Goal: Information Seeking & Learning: Check status

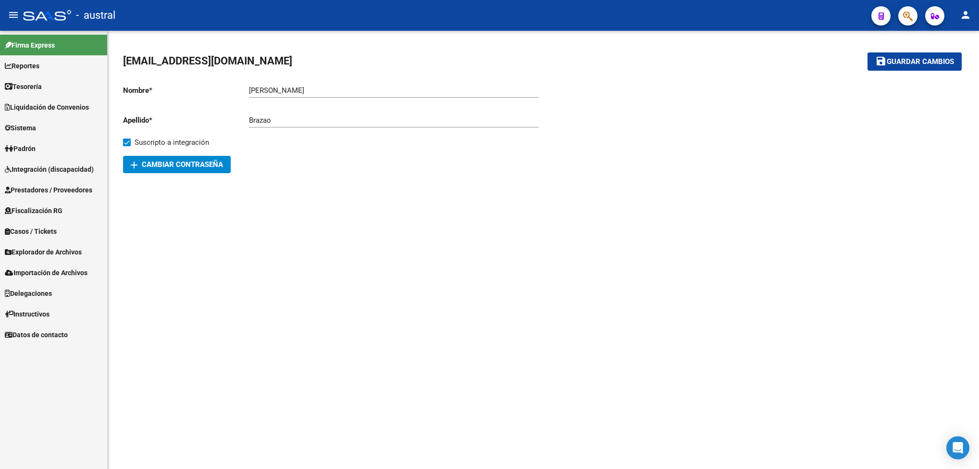
drag, startPoint x: 589, startPoint y: 187, endPoint x: 348, endPoint y: 223, distance: 243.3
click at [589, 186] on div "[EMAIL_ADDRESS][DOMAIN_NAME] save Guardar cambios Nombre * [PERSON_NAME] nombre…" at bounding box center [543, 113] width 871 height 165
click at [46, 174] on link "Integración (discapacidad)" at bounding box center [53, 169] width 107 height 21
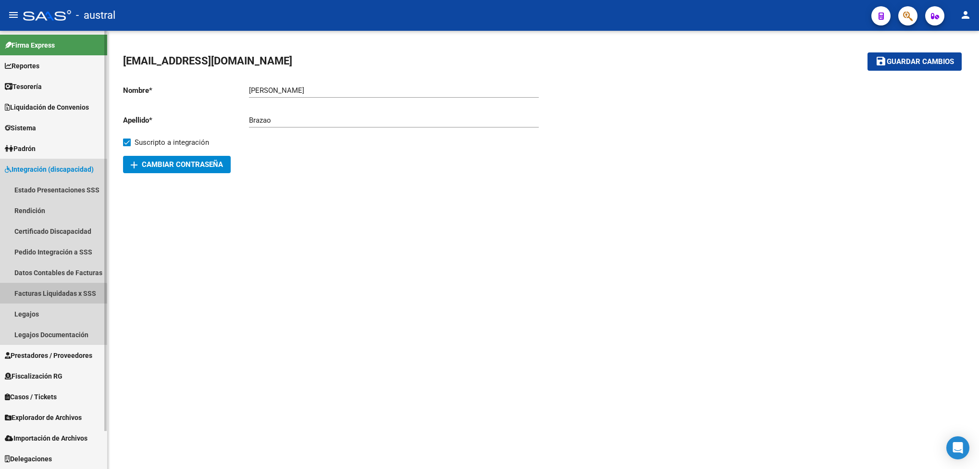
click at [53, 294] on link "Facturas Liquidadas x SSS" at bounding box center [53, 293] width 107 height 21
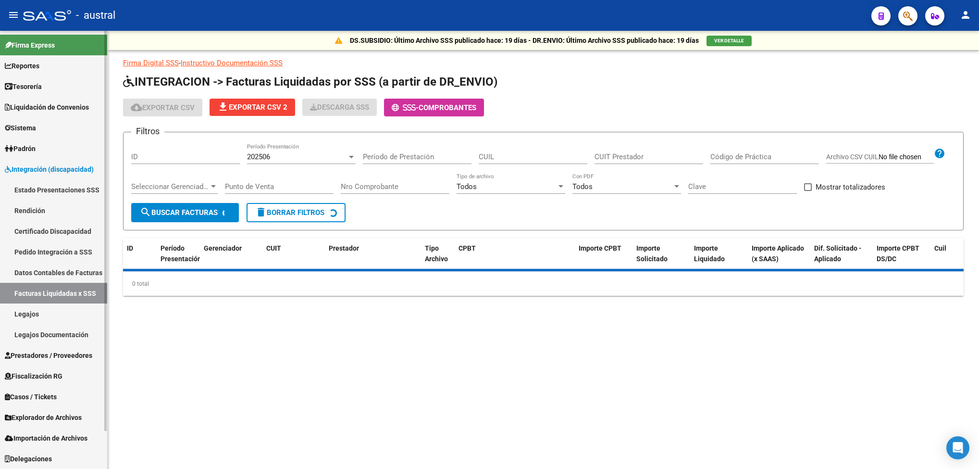
click at [40, 352] on span "Prestadores / Proveedores" at bounding box center [48, 355] width 87 height 11
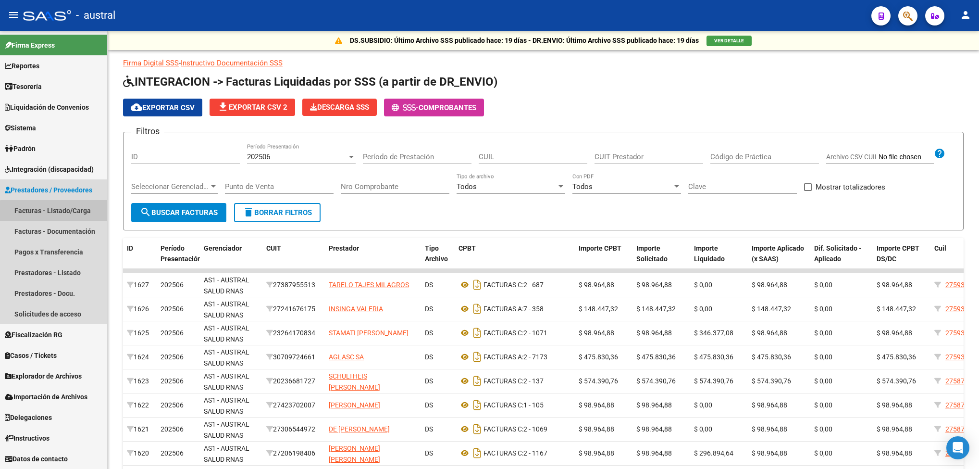
click at [57, 213] on link "Facturas - Listado/Carga" at bounding box center [53, 210] width 107 height 21
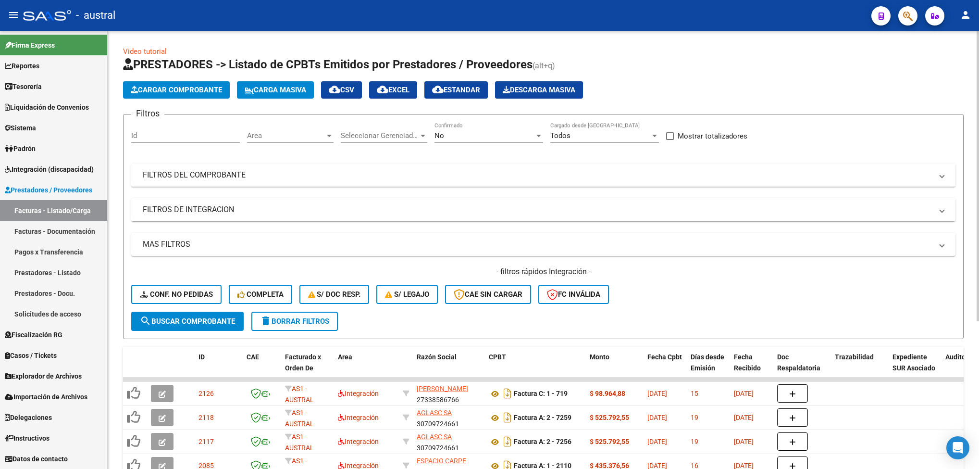
click at [245, 170] on mat-panel-title "FILTROS DEL COMPROBANTE" at bounding box center [538, 175] width 790 height 11
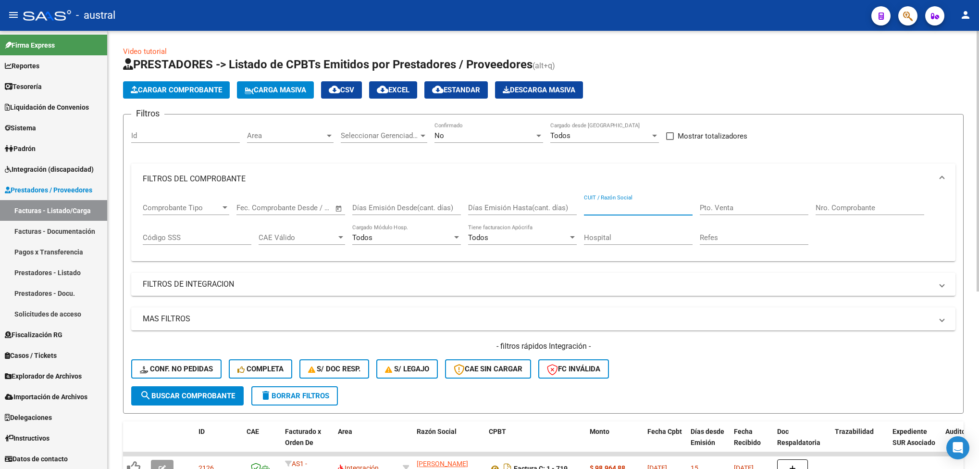
click at [600, 207] on input "CUIT / Razón Social" at bounding box center [638, 207] width 109 height 9
paste input "30714969184"
type input "30714969184"
click at [170, 394] on span "search Buscar Comprobante" at bounding box center [187, 395] width 95 height 9
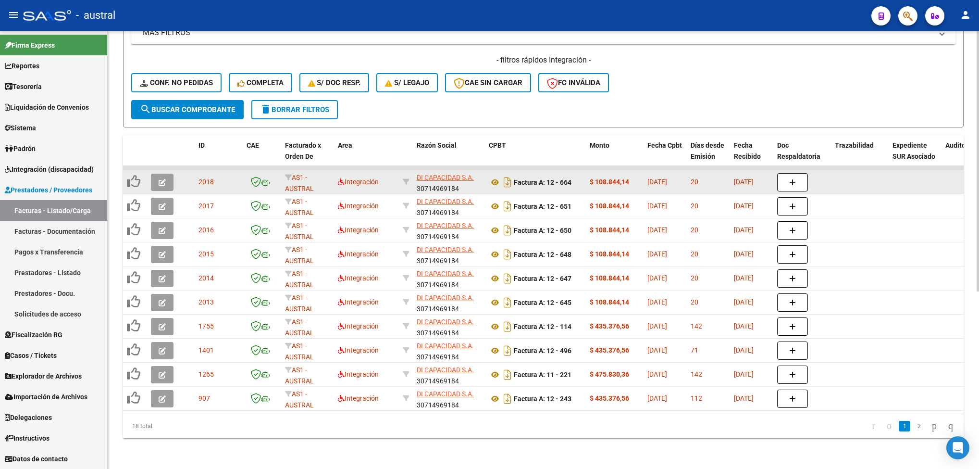
scroll to position [288, 0]
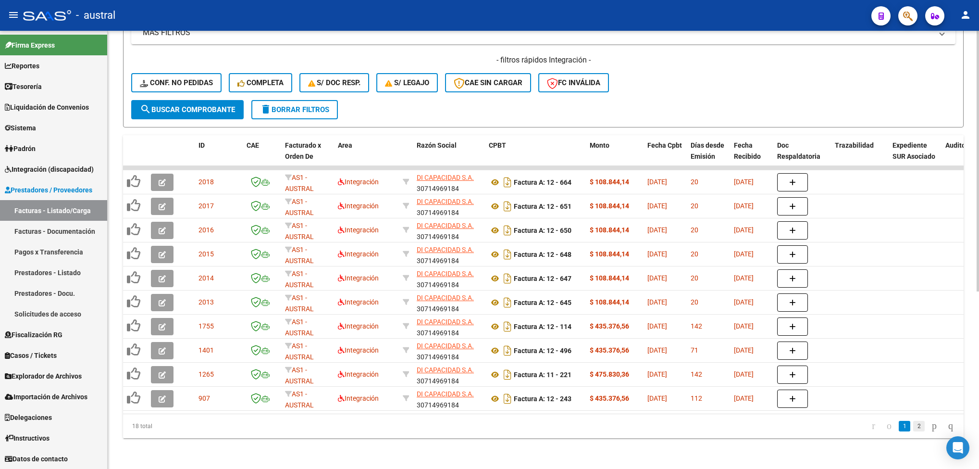
click at [913, 431] on link "2" at bounding box center [919, 426] width 12 height 11
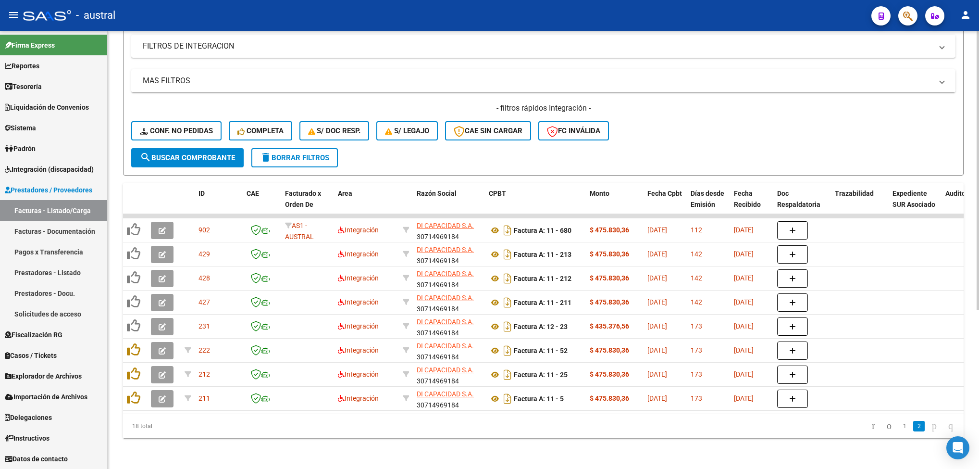
scroll to position [0, 0]
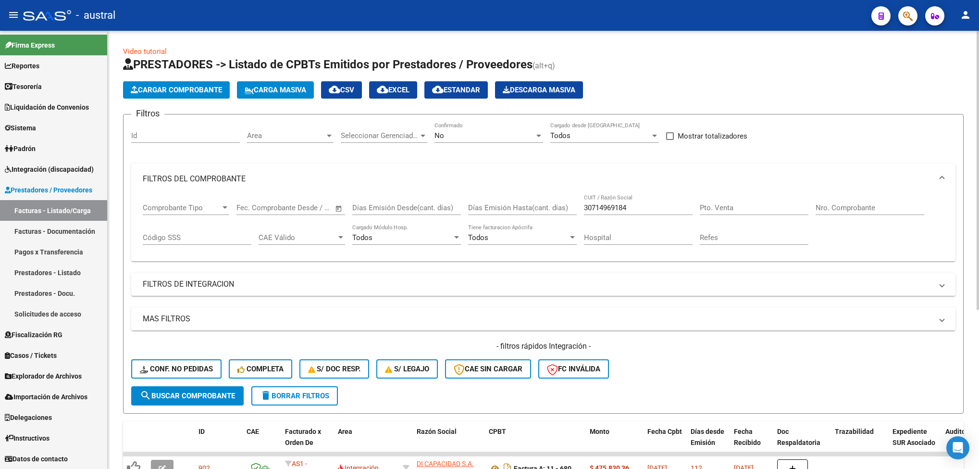
click at [497, 137] on div "No" at bounding box center [485, 135] width 100 height 9
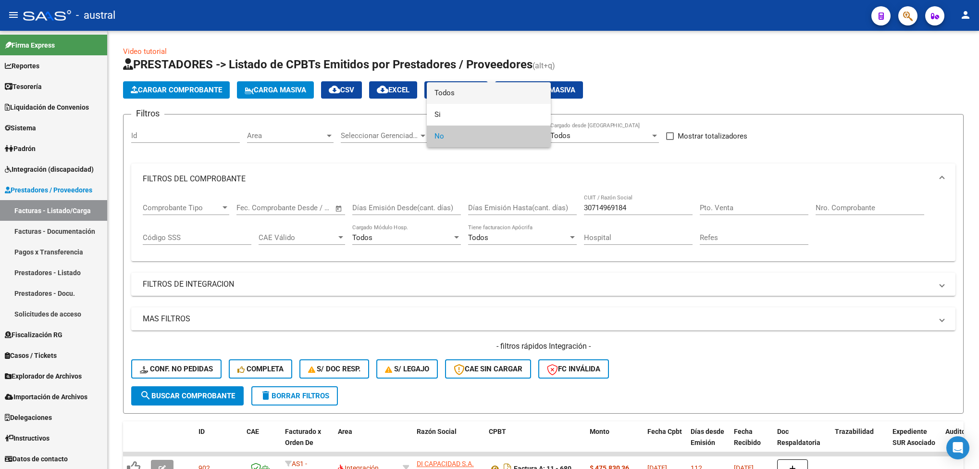
click at [474, 92] on span "Todos" at bounding box center [489, 93] width 109 height 22
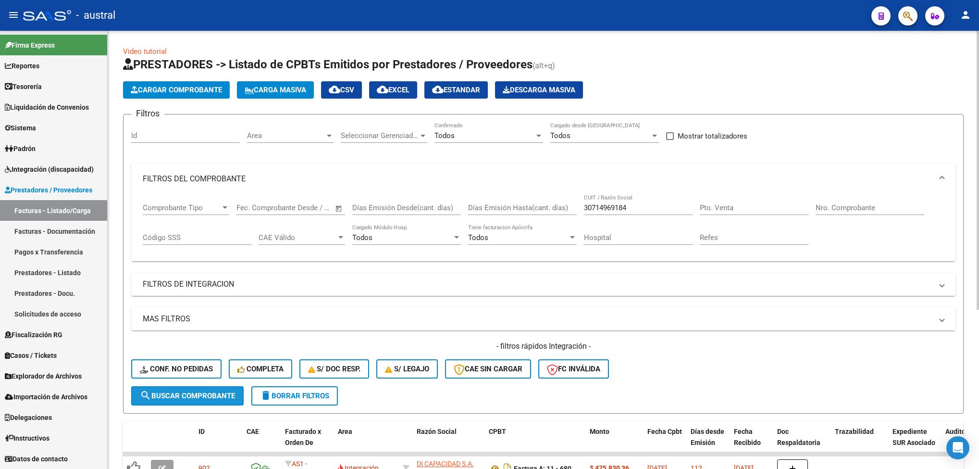
click at [172, 397] on span "search Buscar Comprobante" at bounding box center [187, 395] width 95 height 9
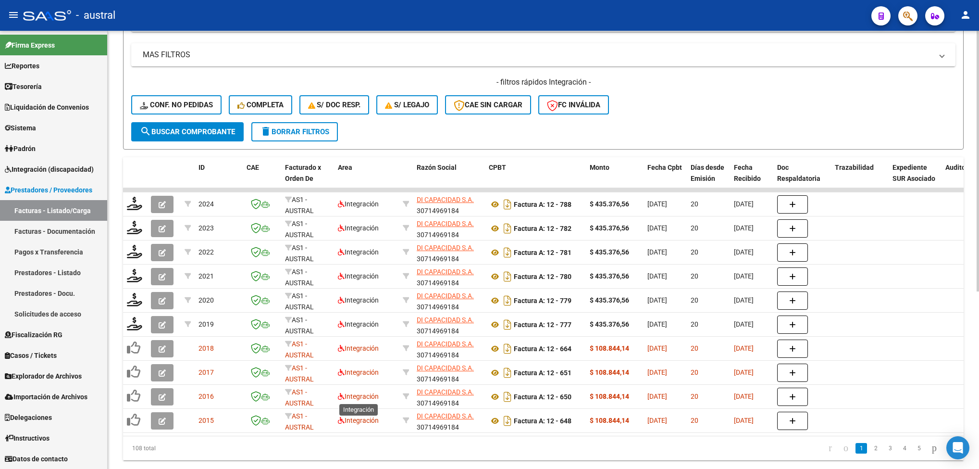
scroll to position [288, 0]
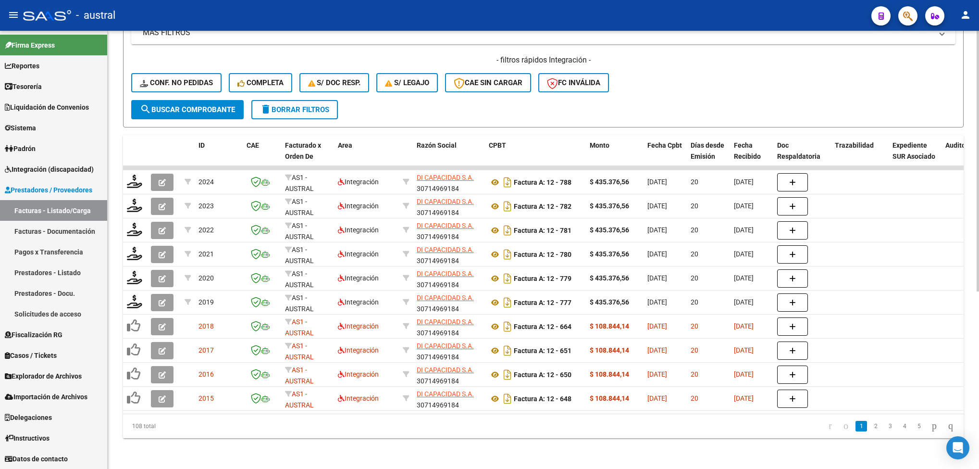
click at [300, 105] on span "delete Borrar Filtros" at bounding box center [294, 109] width 69 height 9
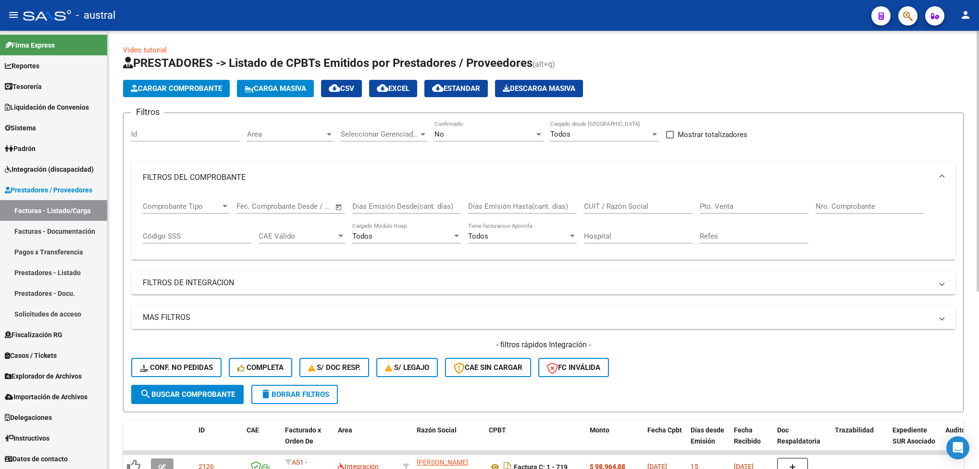
scroll to position [0, 0]
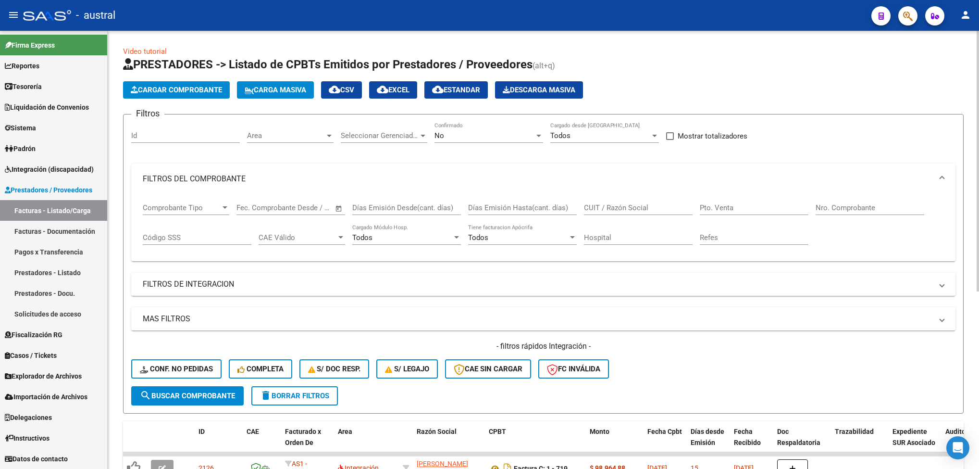
click at [218, 289] on mat-panel-title "FILTROS DE INTEGRACION" at bounding box center [538, 284] width 790 height 11
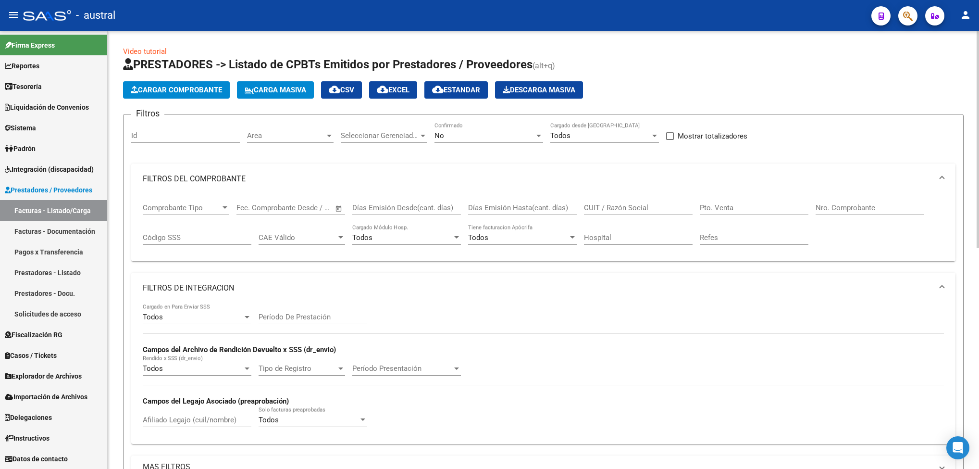
click at [218, 290] on mat-panel-title "FILTROS DE INTEGRACION" at bounding box center [538, 288] width 790 height 11
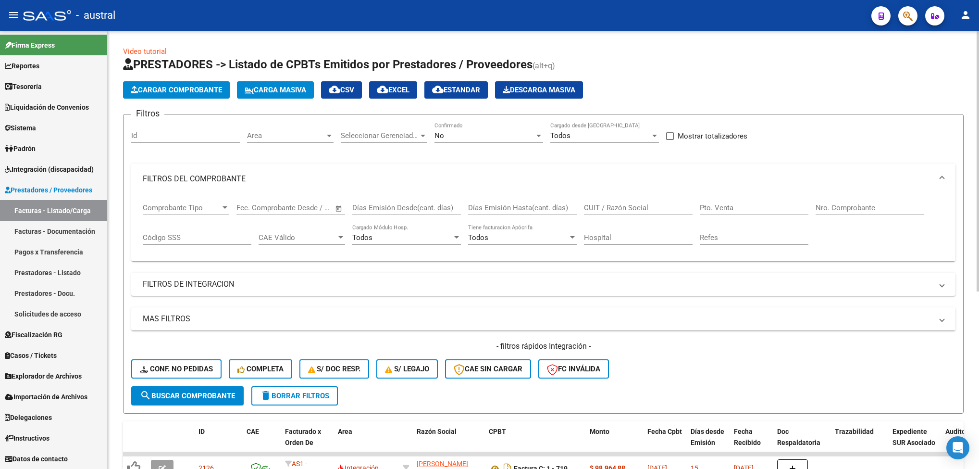
click at [601, 212] on input "CUIT / Razón Social" at bounding box center [638, 207] width 109 height 9
paste input "30714969184"
type input "30714969184"
click at [500, 140] on div "No Confirmado" at bounding box center [489, 132] width 109 height 21
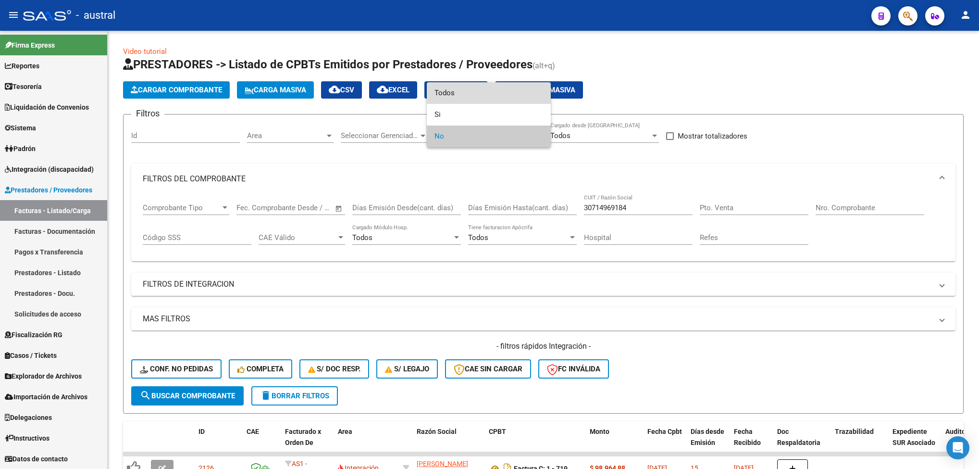
click at [459, 94] on span "Todos" at bounding box center [489, 93] width 109 height 22
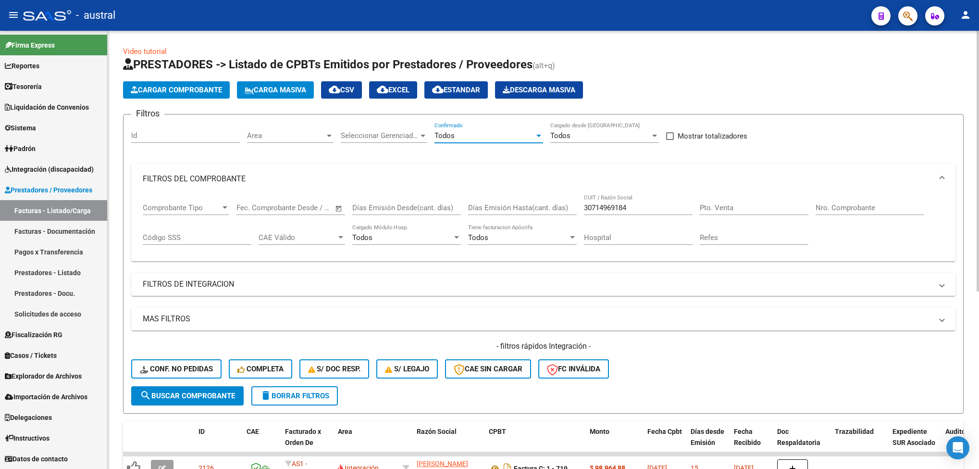
click at [222, 400] on span "search Buscar Comprobante" at bounding box center [187, 395] width 95 height 9
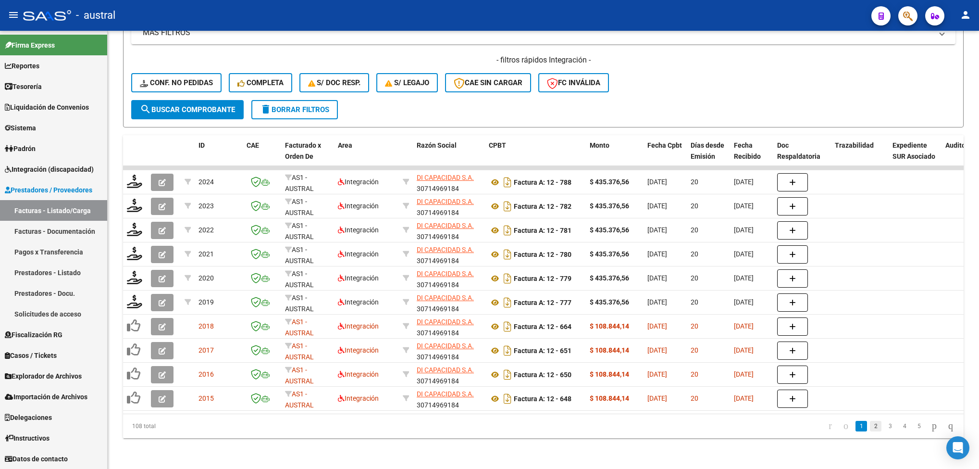
click at [870, 431] on link "2" at bounding box center [876, 426] width 12 height 11
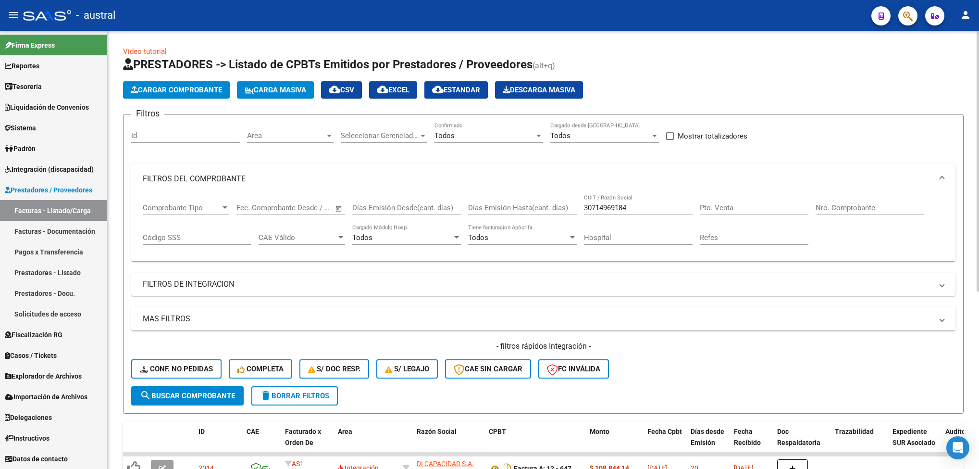
click at [829, 209] on input "Nro. Comprobante" at bounding box center [870, 207] width 109 height 9
type input "637"
click at [182, 404] on button "search Buscar Comprobante" at bounding box center [187, 395] width 112 height 19
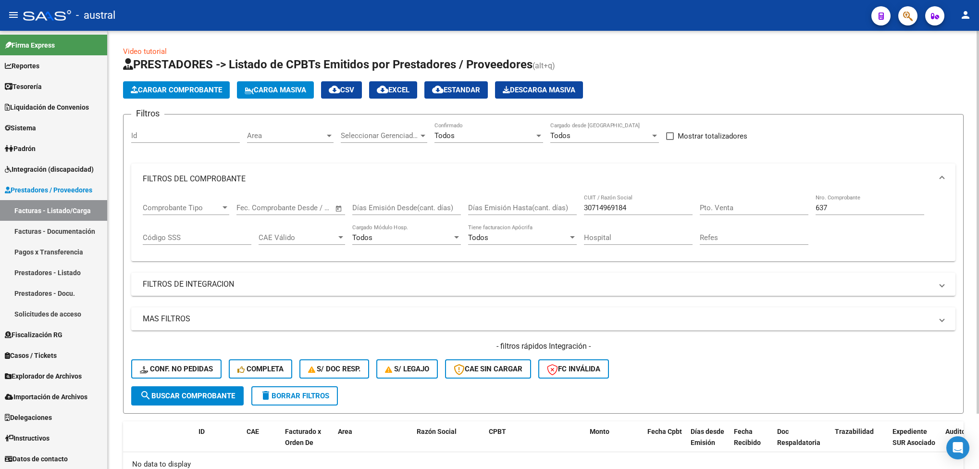
click at [309, 400] on span "delete Borrar Filtros" at bounding box center [294, 395] width 69 height 9
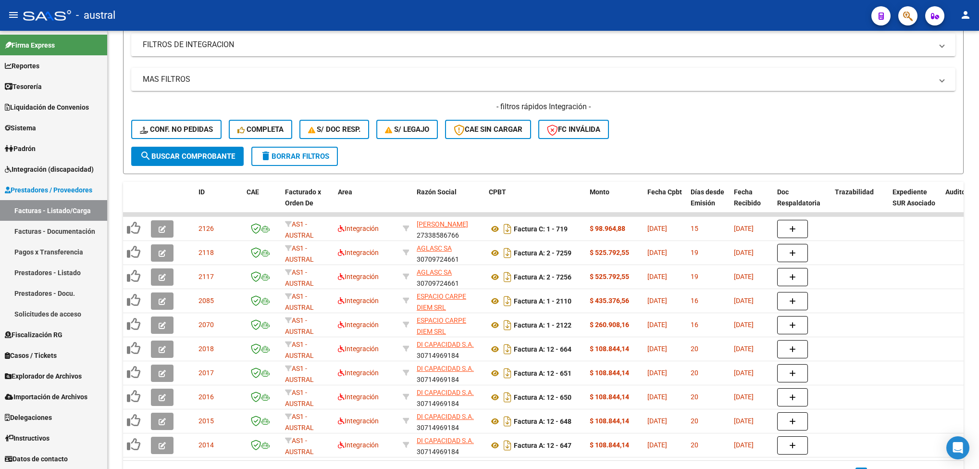
scroll to position [153, 0]
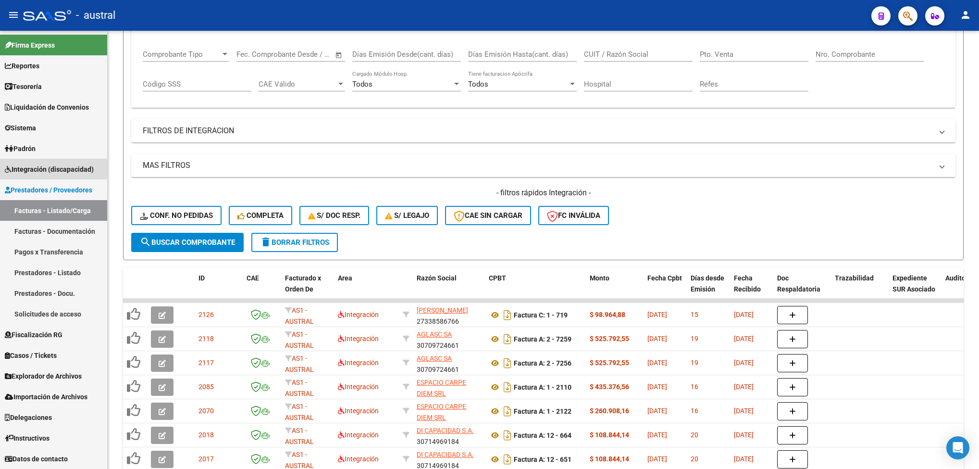
click at [46, 169] on span "Integración (discapacidad)" at bounding box center [49, 169] width 89 height 11
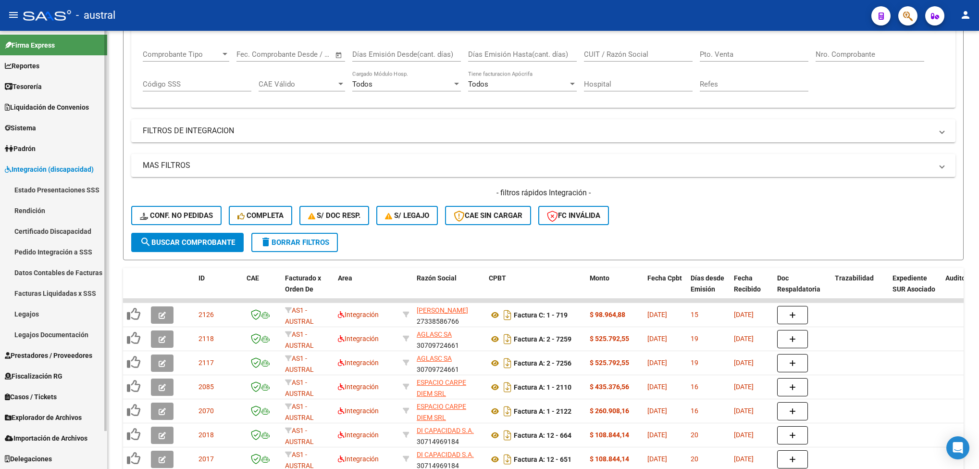
click at [48, 184] on link "Estado Presentaciones SSS" at bounding box center [53, 189] width 107 height 21
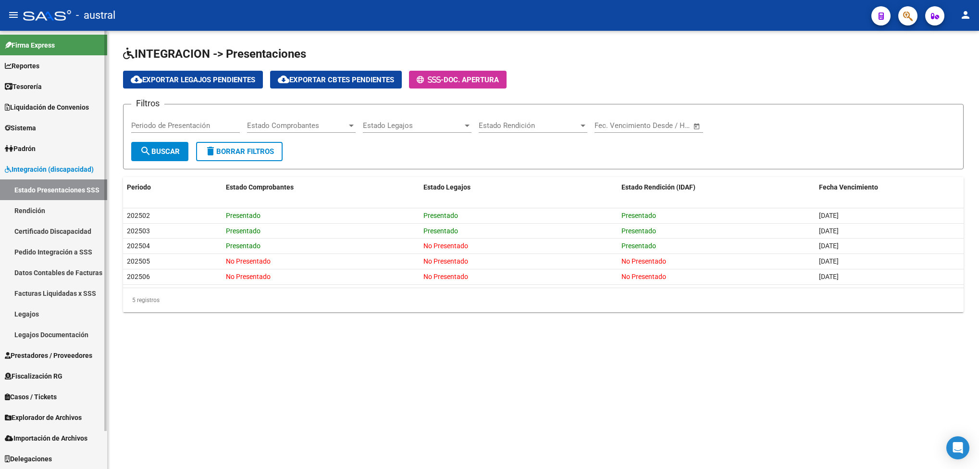
click at [46, 231] on link "Certificado Discapacidad" at bounding box center [53, 231] width 107 height 21
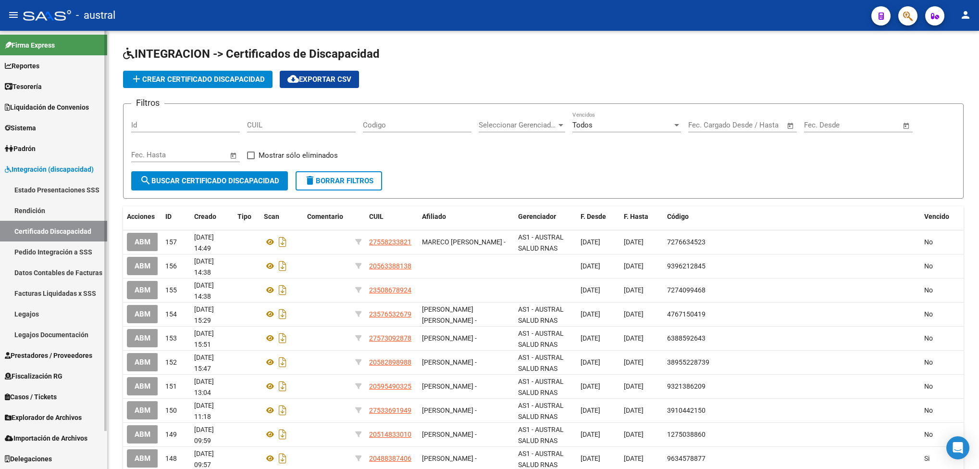
click at [47, 244] on link "Pedido Integración a SSS" at bounding box center [53, 251] width 107 height 21
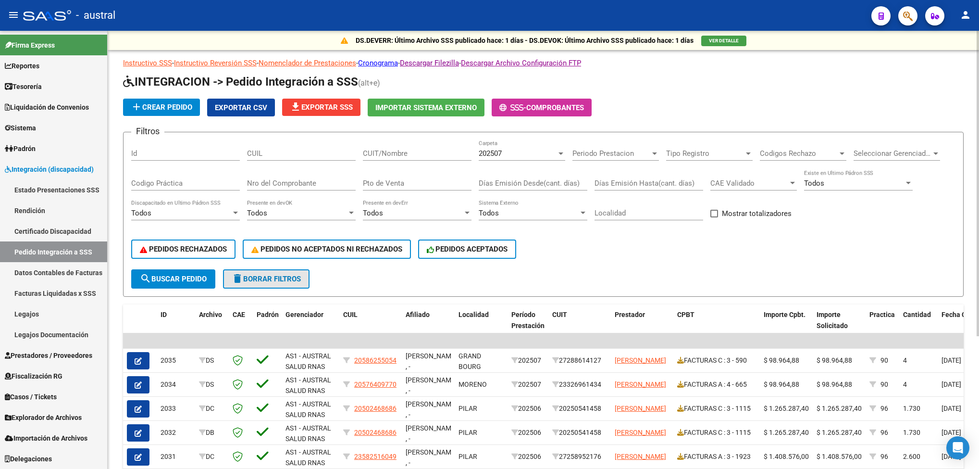
click at [285, 286] on button "delete Borrar Filtros" at bounding box center [266, 278] width 87 height 19
click at [163, 247] on span "PEDIDOS RECHAZADOS" at bounding box center [183, 249] width 87 height 9
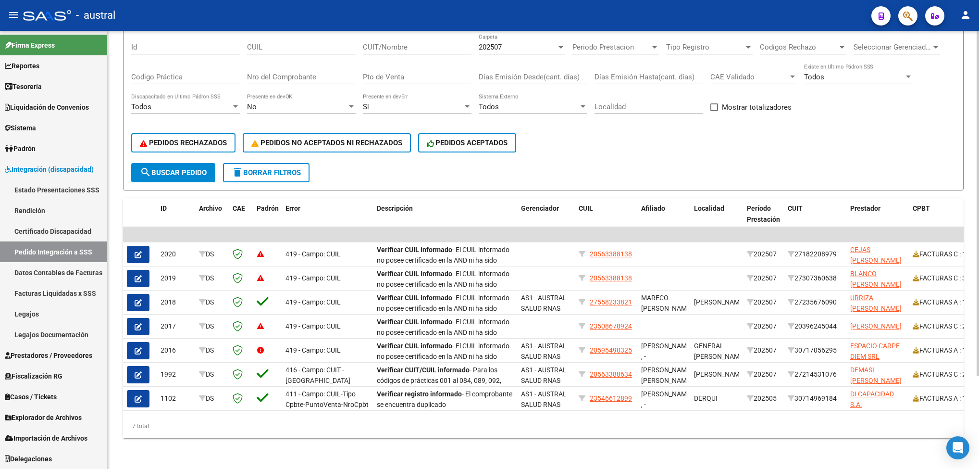
drag, startPoint x: 166, startPoint y: 430, endPoint x: 133, endPoint y: 425, distance: 33.9
click at [133, 425] on div "7 total" at bounding box center [543, 426] width 841 height 24
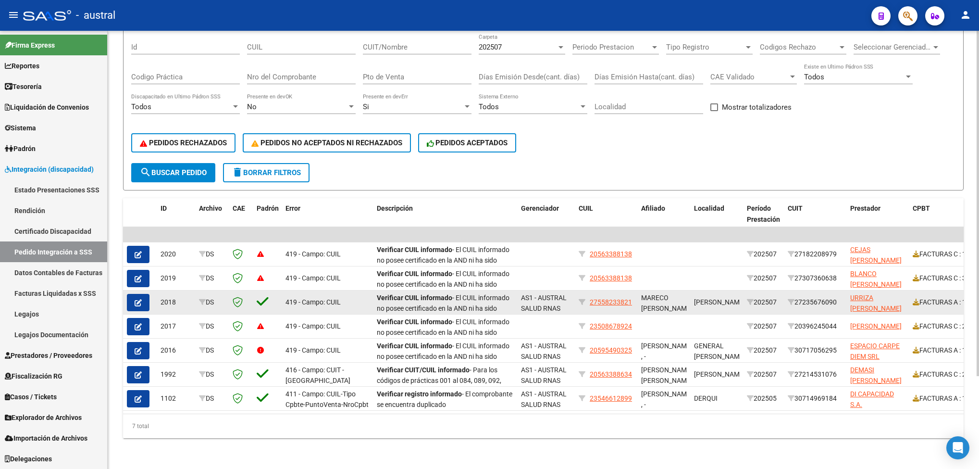
scroll to position [0, 0]
drag, startPoint x: 559, startPoint y: 286, endPoint x: 567, endPoint y: 298, distance: 15.6
click at [567, 298] on div "AS1 - AUSTRAL SALUD RNAS" at bounding box center [546, 302] width 50 height 20
click at [564, 298] on div "AS1 - AUSTRAL SALUD RNAS" at bounding box center [546, 302] width 50 height 20
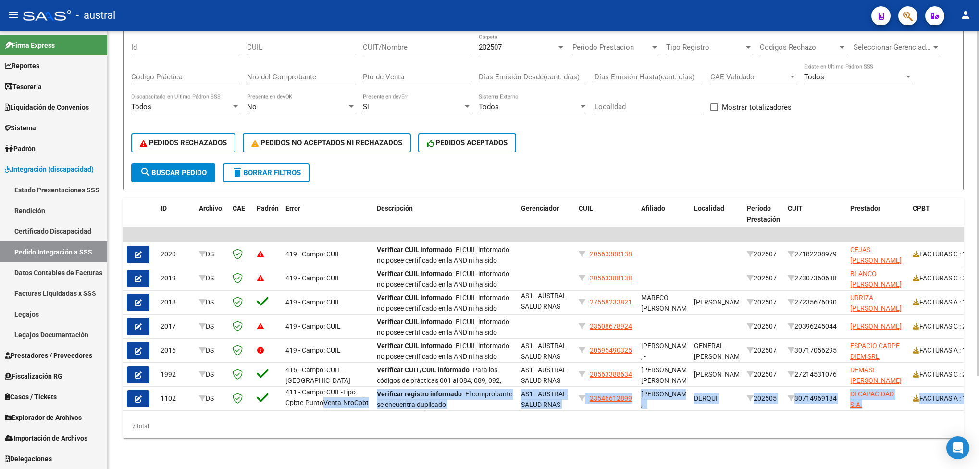
drag, startPoint x: 342, startPoint y: 395, endPoint x: 345, endPoint y: 403, distance: 8.2
click at [345, 403] on datatable-body "| | 2020 DS 419 - Campo: CUIL Verificar CUIL informado - El CUIL informado no p…" at bounding box center [543, 320] width 841 height 186
drag, startPoint x: 345, startPoint y: 403, endPoint x: 405, endPoint y: 401, distance: 60.1
click at [393, 397] on span "Verificar registro informado - El comprobante se encuentra duplicado" at bounding box center [445, 399] width 136 height 19
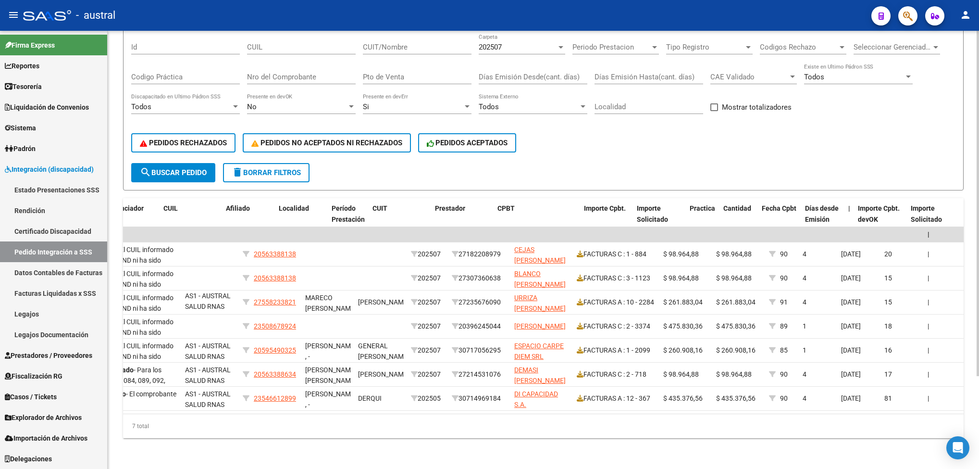
scroll to position [0, 415]
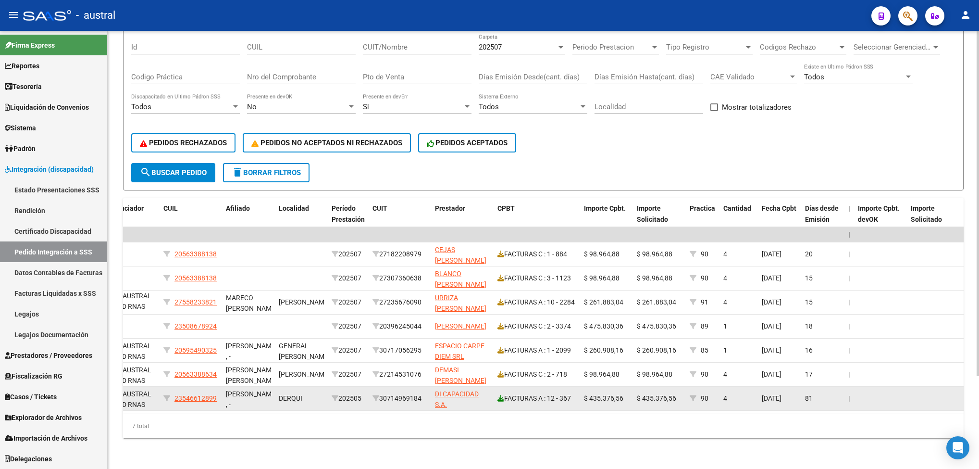
click at [502, 395] on icon at bounding box center [500, 398] width 7 height 7
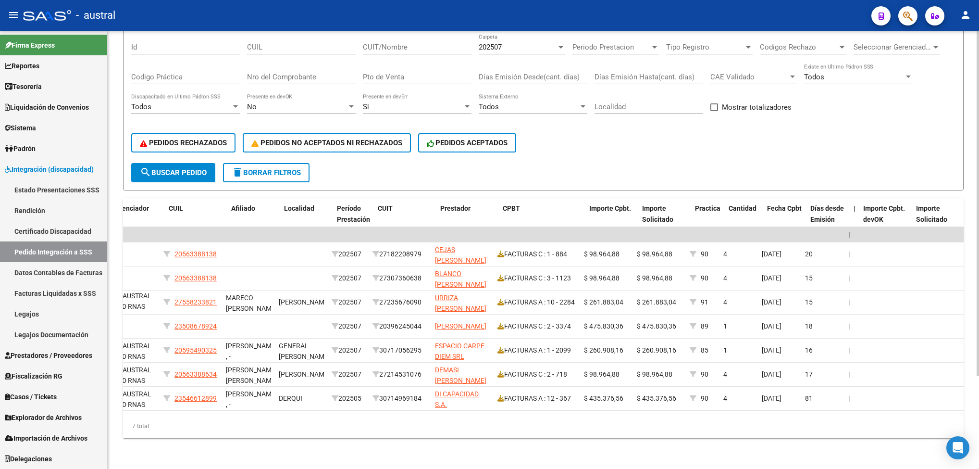
scroll to position [0, 0]
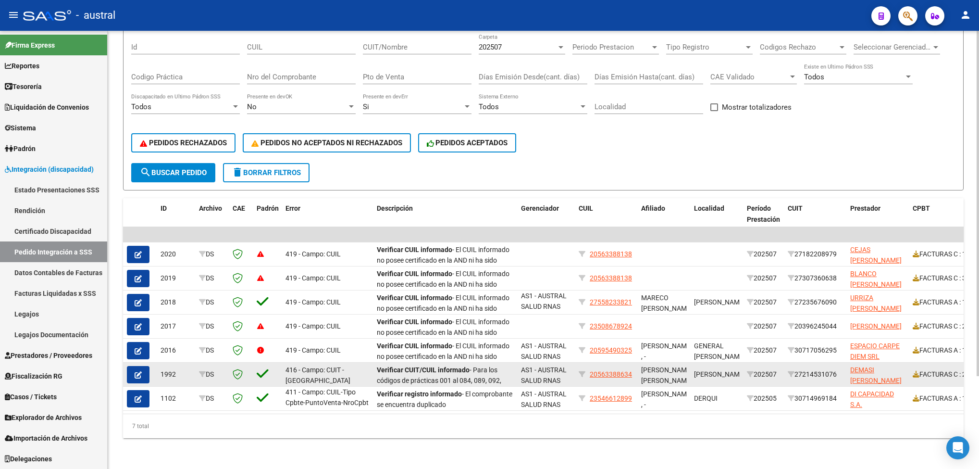
click at [136, 371] on icon "button" at bounding box center [138, 374] width 7 height 7
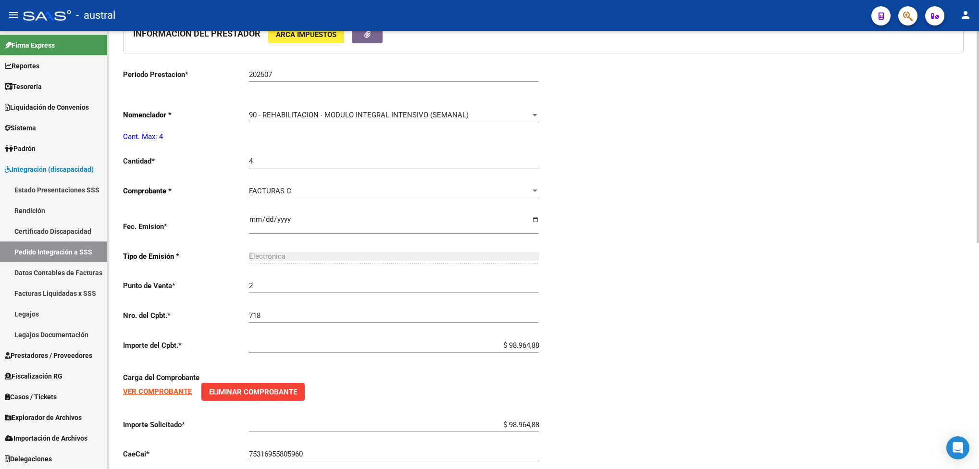
type input "20563388634"
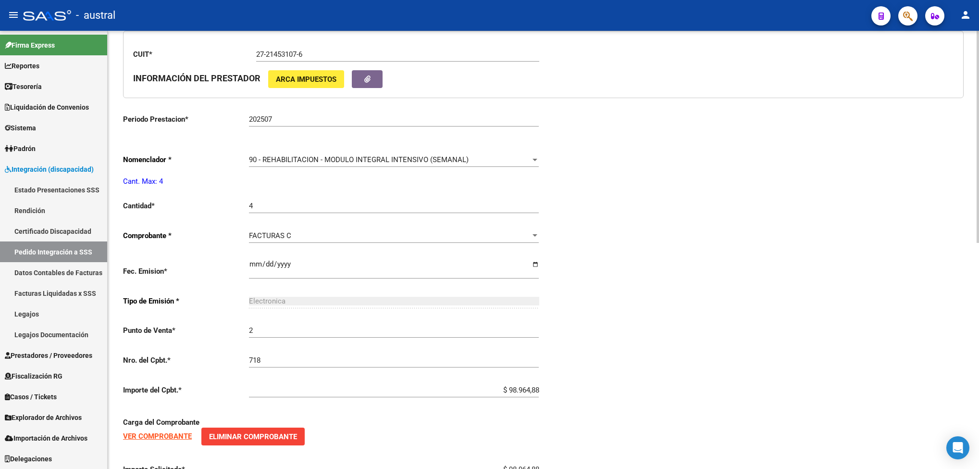
scroll to position [466, 0]
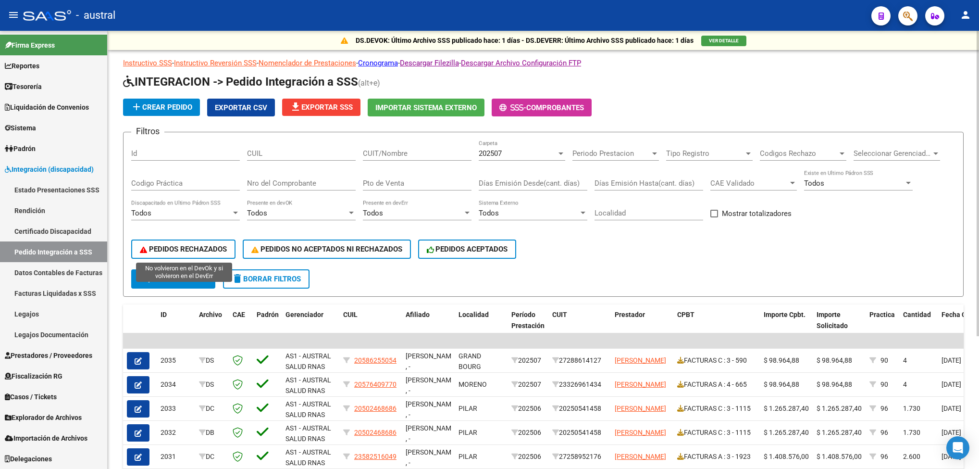
click at [187, 245] on span "PEDIDOS RECHAZADOS" at bounding box center [183, 249] width 87 height 9
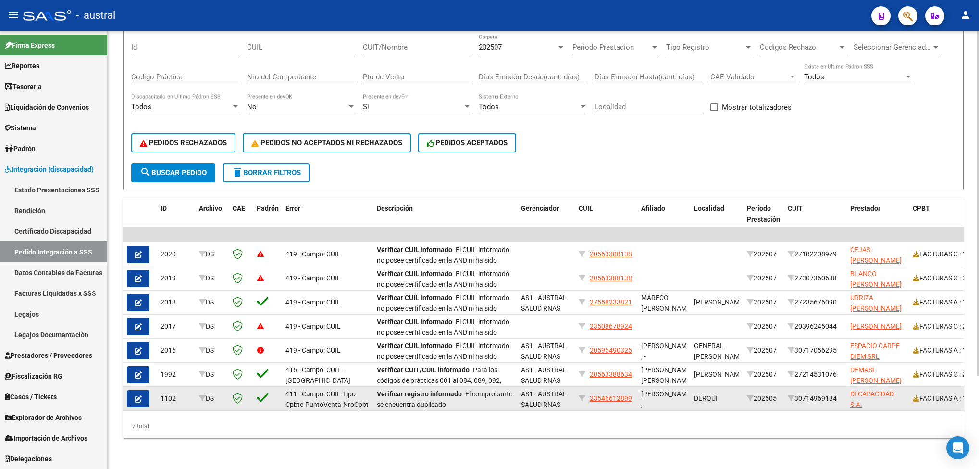
click at [136, 395] on icon "button" at bounding box center [138, 398] width 7 height 7
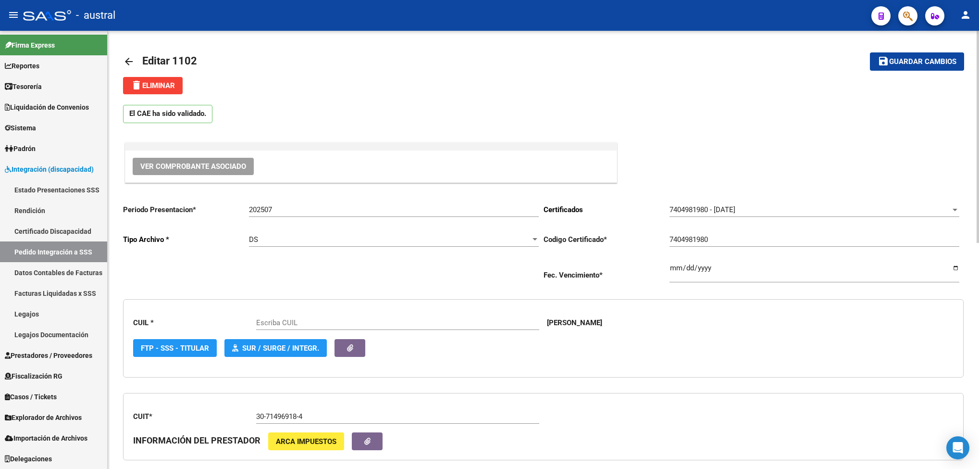
type input "23546612899"
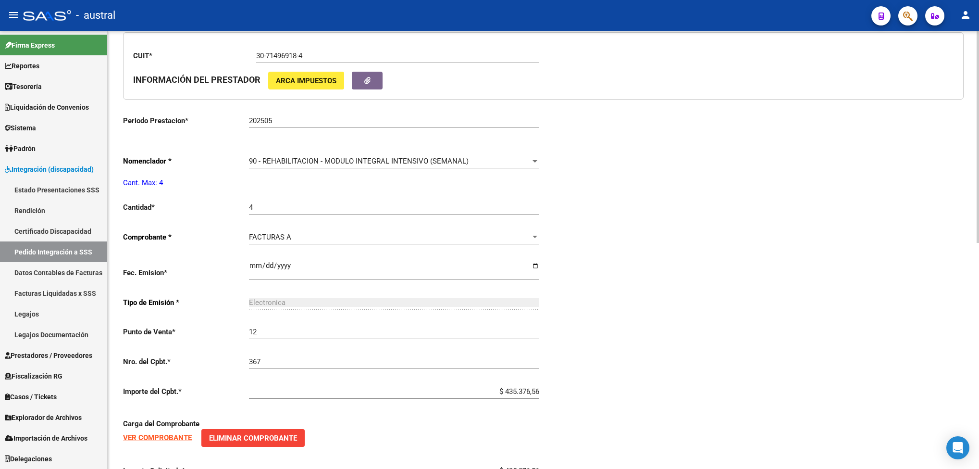
click at [163, 439] on strong "VER COMPROBANTE" at bounding box center [157, 437] width 69 height 9
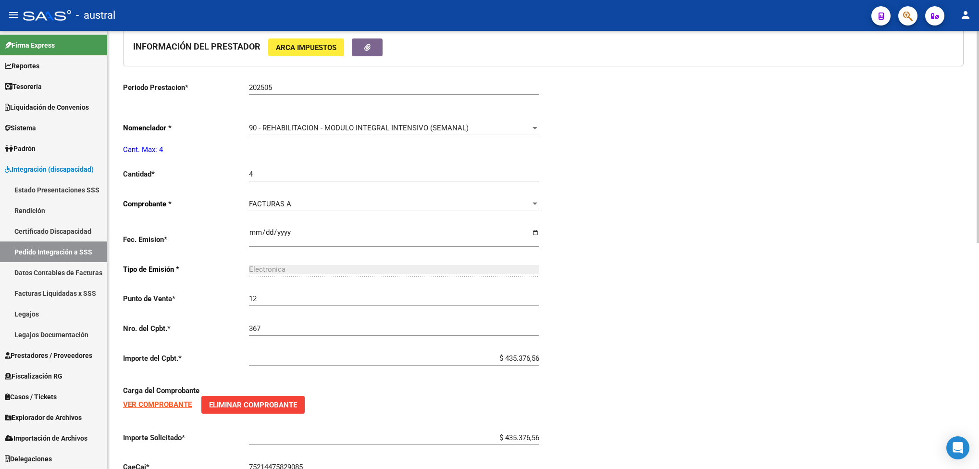
scroll to position [466, 0]
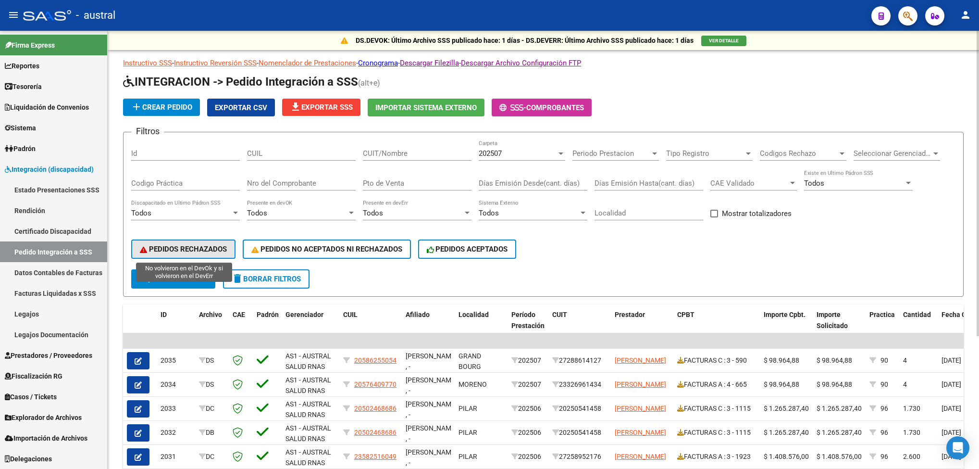
click at [205, 250] on span "PEDIDOS RECHAZADOS" at bounding box center [183, 249] width 87 height 9
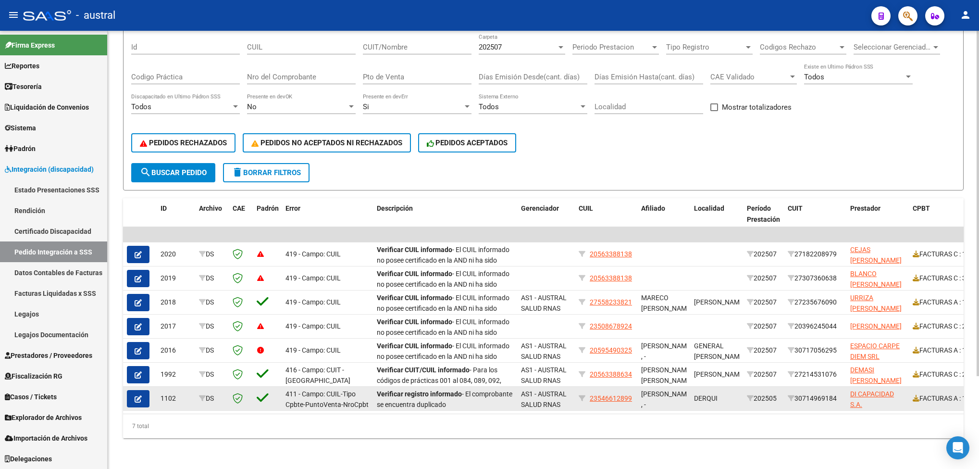
drag, startPoint x: 795, startPoint y: 391, endPoint x: 842, endPoint y: 391, distance: 47.6
click at [842, 393] on div "30714969184" at bounding box center [815, 398] width 55 height 11
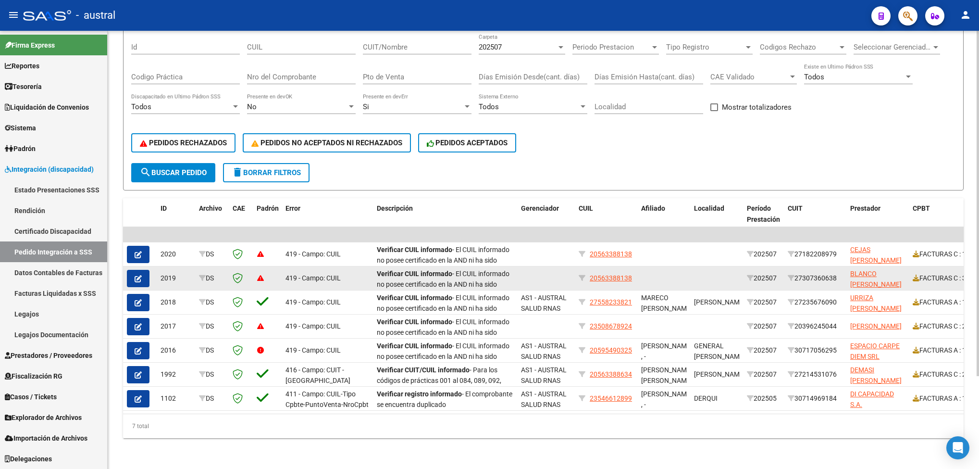
copy div "30714969184"
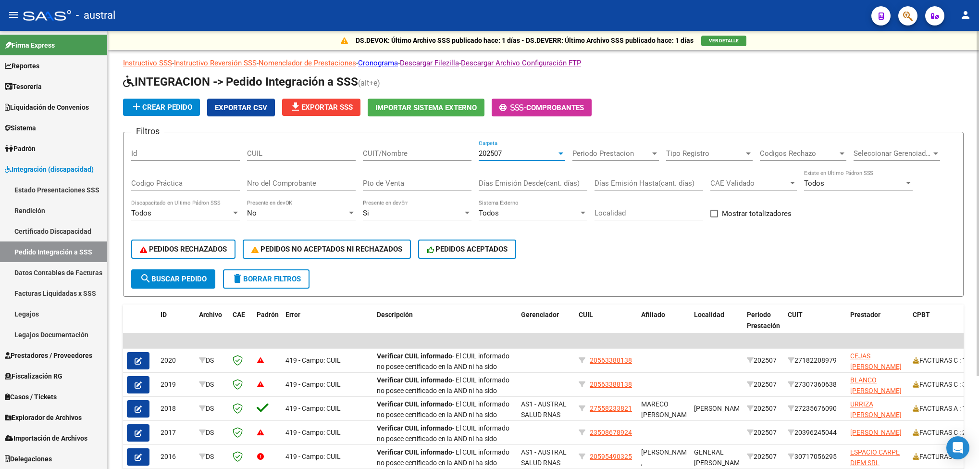
click at [503, 156] on div "202507" at bounding box center [518, 153] width 78 height 9
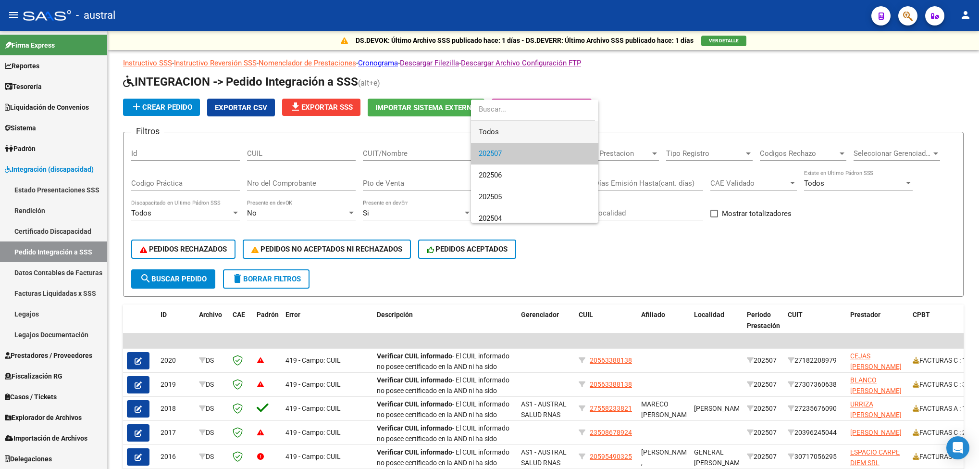
click at [497, 124] on span "Todos" at bounding box center [535, 132] width 112 height 22
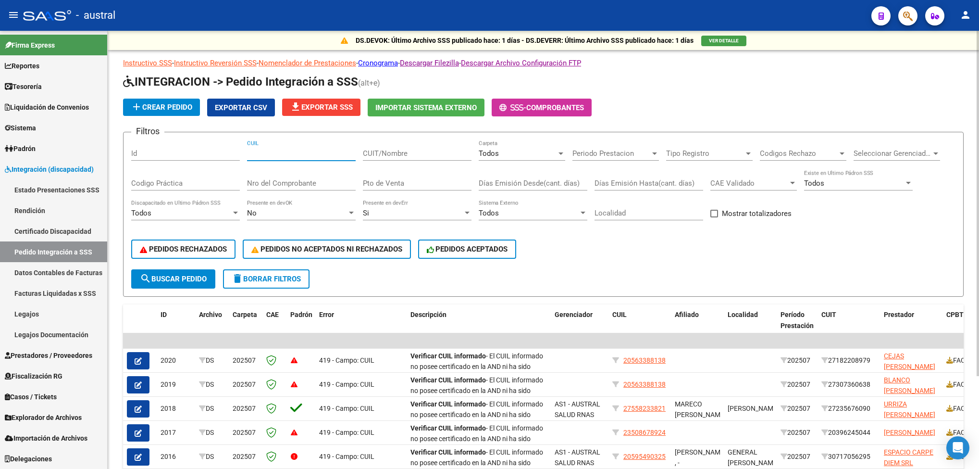
click at [273, 151] on input "CUIL" at bounding box center [301, 153] width 109 height 9
paste input "30714969184"
type input "30714969184"
click at [198, 274] on span "search Buscar Pedido" at bounding box center [173, 278] width 67 height 9
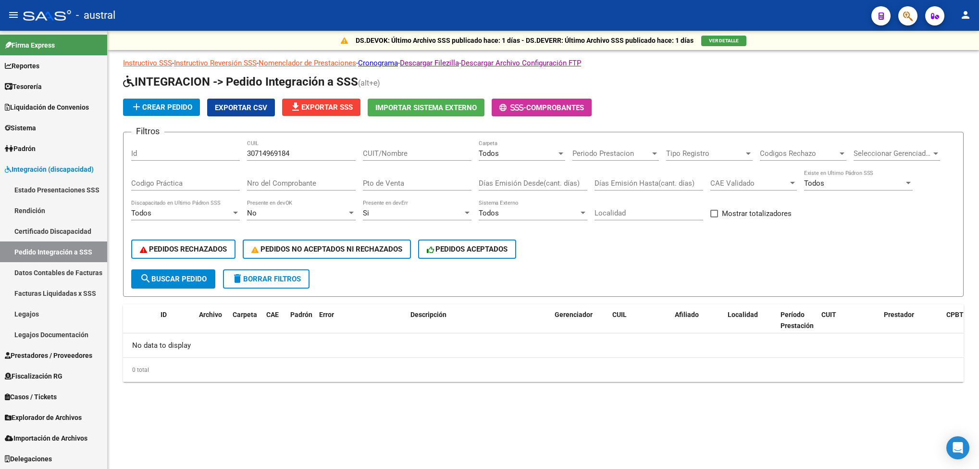
click at [246, 274] on span "delete Borrar Filtros" at bounding box center [266, 278] width 69 height 9
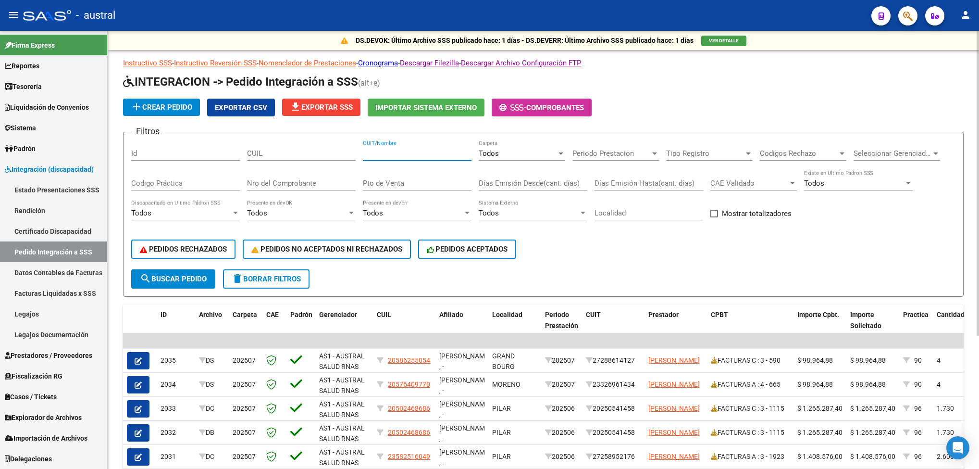
click at [381, 155] on input "CUIT/Nombre" at bounding box center [417, 153] width 109 height 9
paste input "30714969184"
click at [364, 155] on input "30714969184" at bounding box center [417, 153] width 109 height 9
type input "30714969184"
click at [202, 279] on span "search Buscar Pedido" at bounding box center [173, 278] width 67 height 9
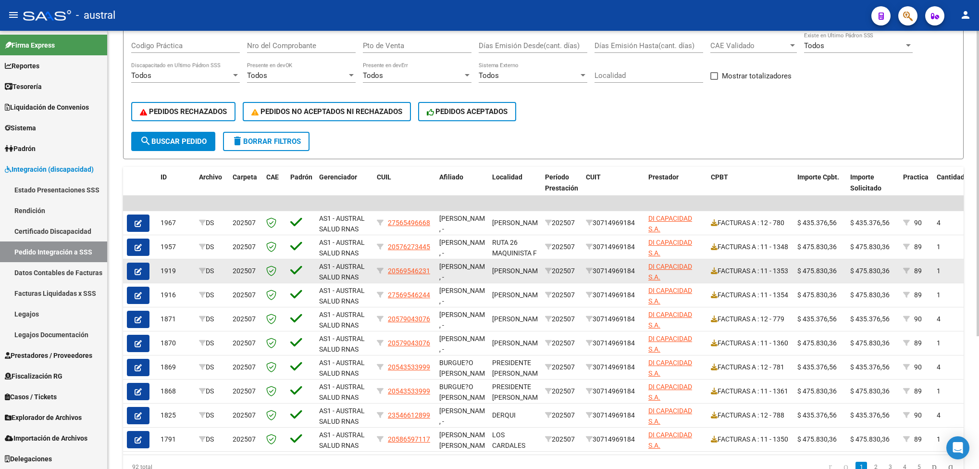
scroll to position [144, 0]
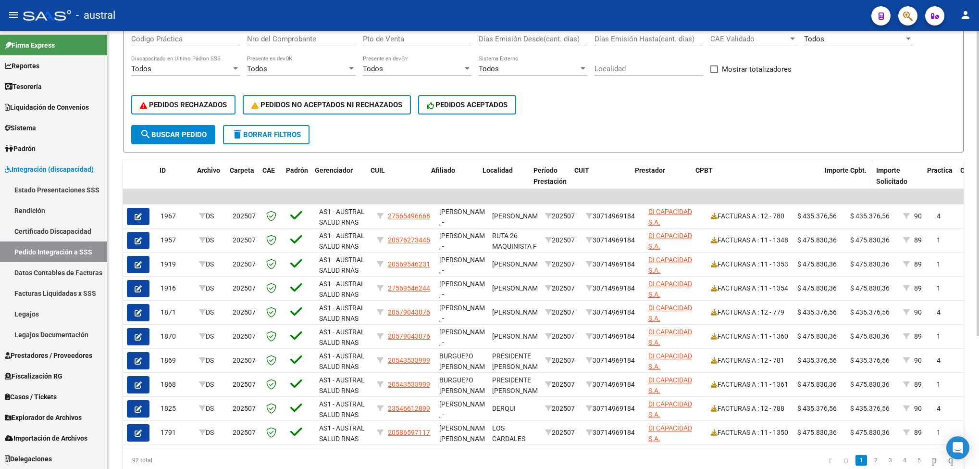
drag, startPoint x: 792, startPoint y: 182, endPoint x: 863, endPoint y: 179, distance: 70.7
click at [863, 179] on div "ID Archivo Carpeta CAE Padrón Gerenciador CUIL Afiliado Localidad Período Prest…" at bounding box center [912, 181] width 1579 height 42
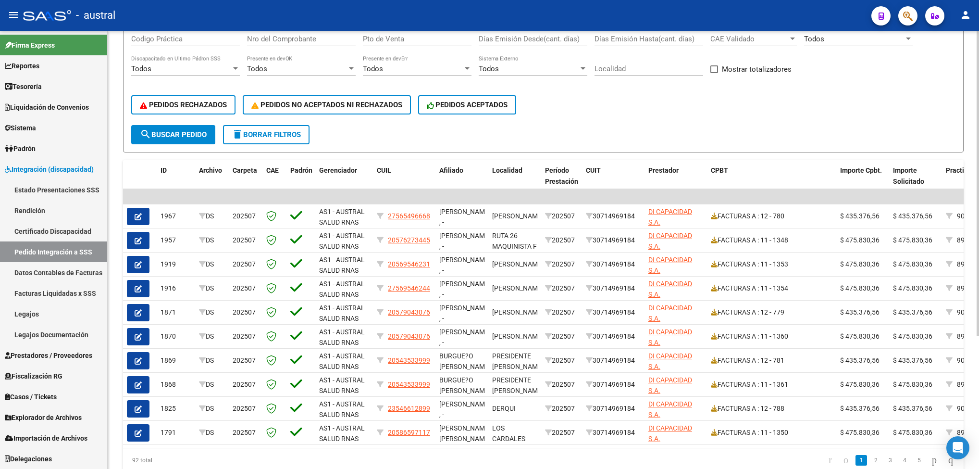
scroll to position [189, 0]
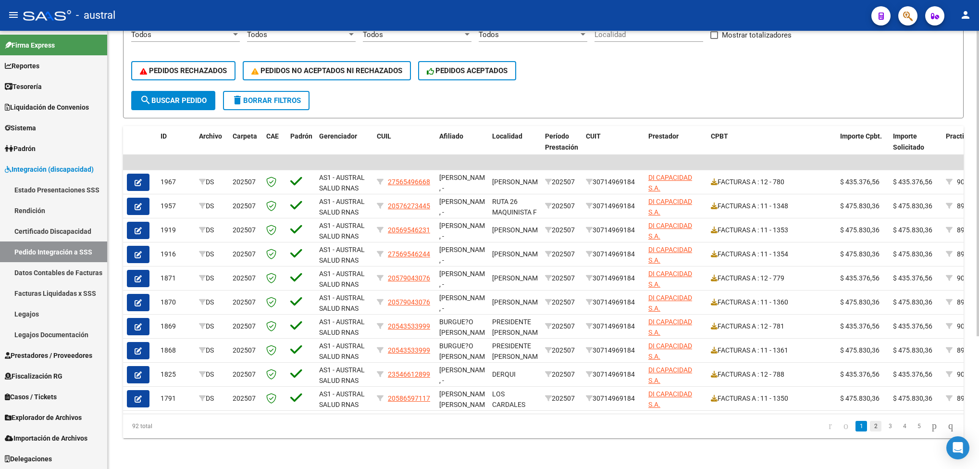
click at [870, 425] on link "2" at bounding box center [876, 426] width 12 height 11
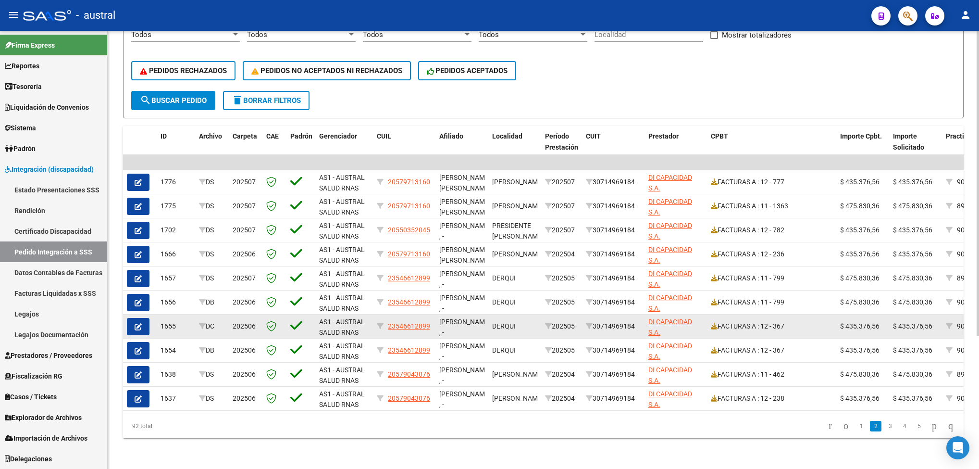
scroll to position [0, 0]
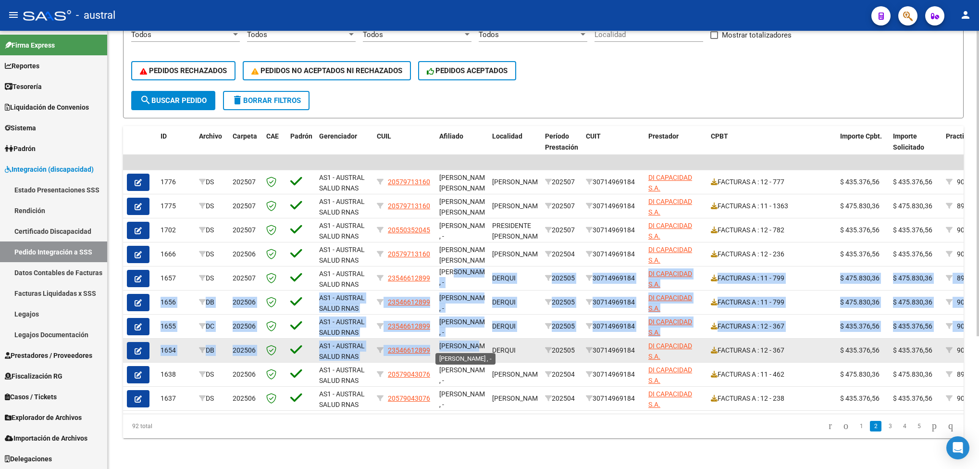
drag, startPoint x: 452, startPoint y: 260, endPoint x: 476, endPoint y: 332, distance: 76.5
click at [476, 332] on datatable-scroller "| | 1776 DS 202507 AS1 - AUSTRAL SALUD RNAS 20579713160 [PERSON_NAME] , - [PERS…" at bounding box center [543, 283] width 841 height 256
click at [809, 345] on datatable-body-cell "FACTURAS A : 12 - 367" at bounding box center [771, 350] width 129 height 24
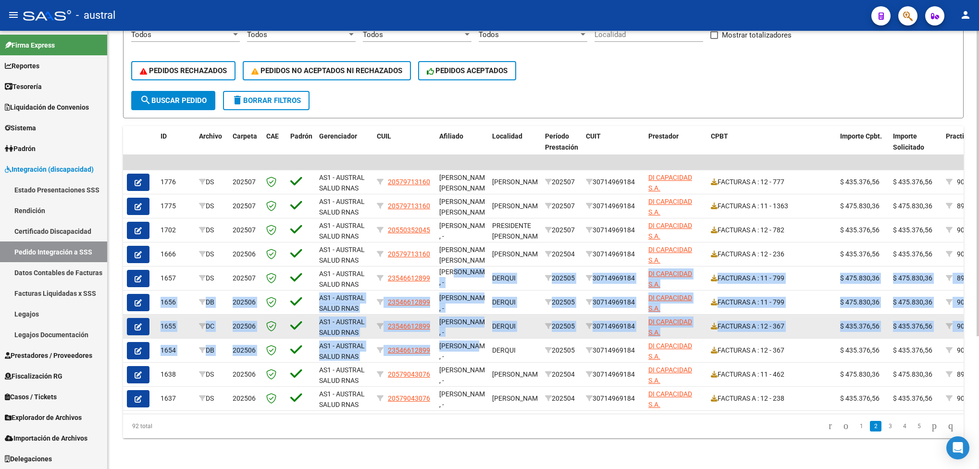
drag, startPoint x: 810, startPoint y: 342, endPoint x: 156, endPoint y: 314, distance: 654.7
click at [156, 314] on datatable-scroller "| | 1776 DS 202507 AS1 - AUSTRAL SALUD RNAS 20579713160 [PERSON_NAME] , - [PERS…" at bounding box center [543, 283] width 841 height 256
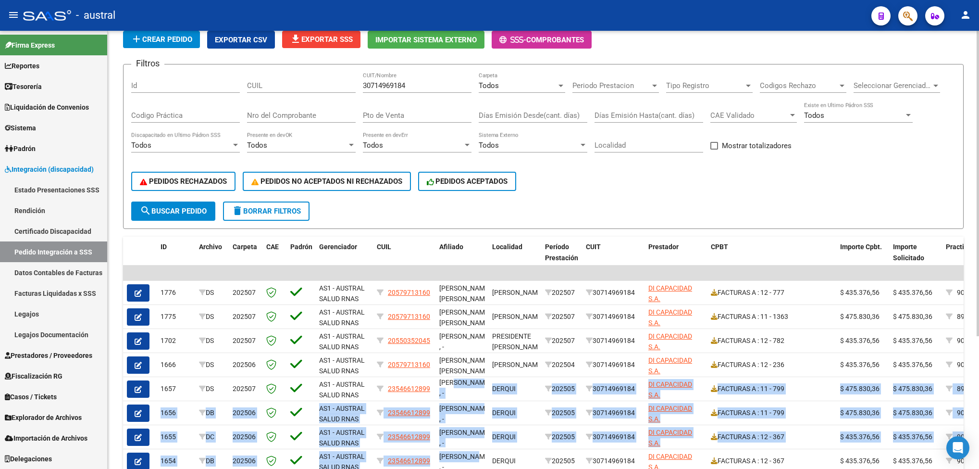
scroll to position [0, 0]
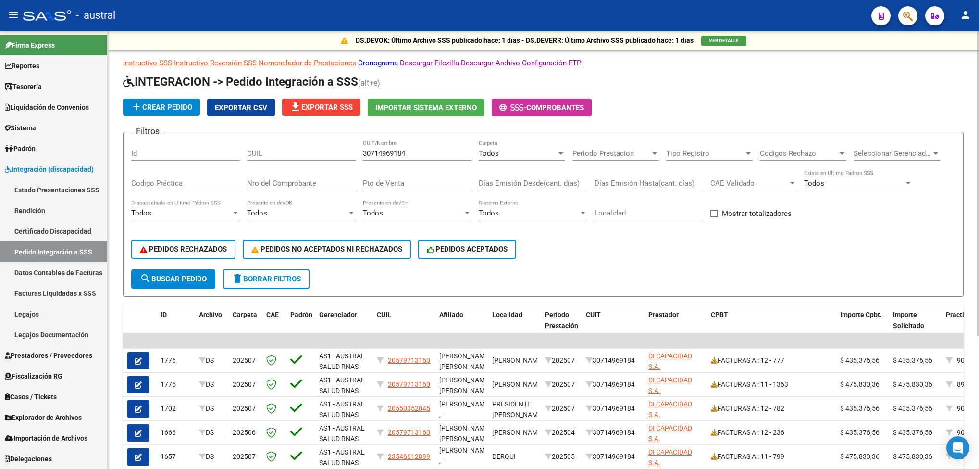
click at [391, 186] on input "Pto de Venta" at bounding box center [417, 183] width 109 height 9
type input "367"
click at [174, 274] on span "search Buscar Pedido" at bounding box center [173, 278] width 67 height 9
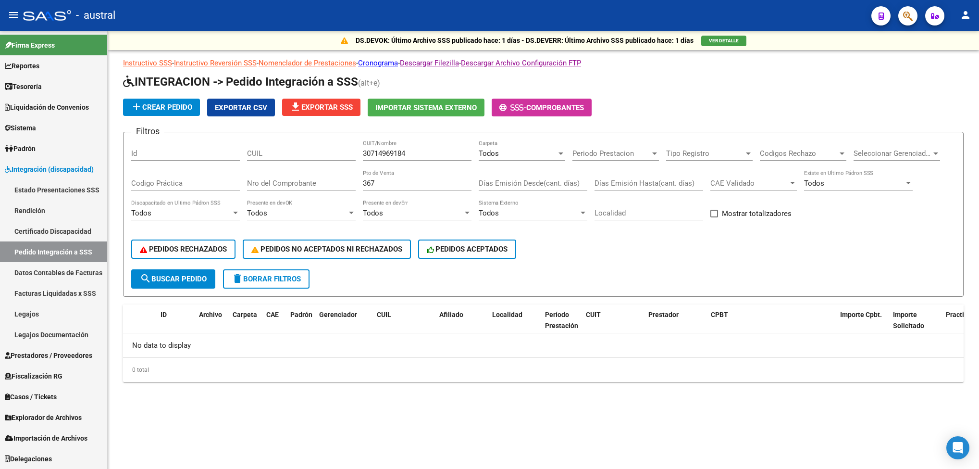
click at [182, 283] on span "search Buscar Pedido" at bounding box center [173, 278] width 67 height 9
click at [298, 279] on span "delete Borrar Filtros" at bounding box center [266, 278] width 69 height 9
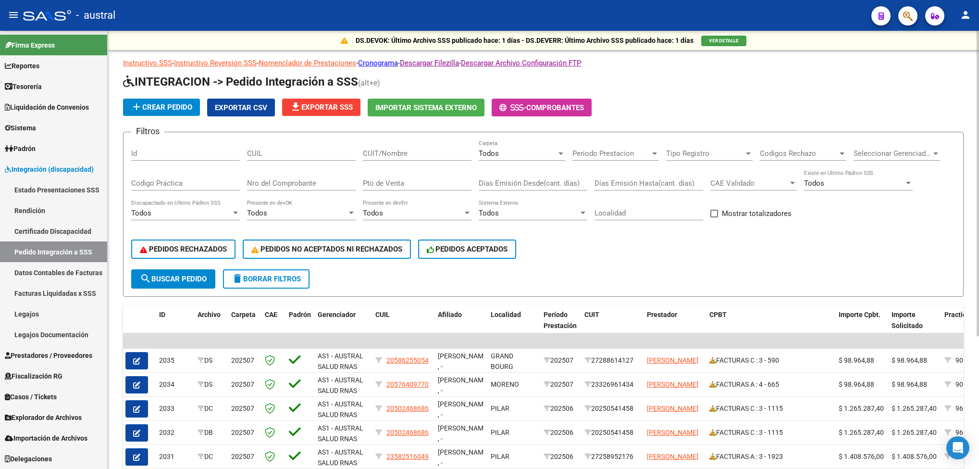
click at [321, 186] on input "Nro del Comprobante" at bounding box center [301, 183] width 109 height 9
type input "367"
click at [180, 290] on form "Filtros Id CUIL CUIT/Nombre Todos Carpeta Periodo Prestacion Periodo Prestacion…" at bounding box center [543, 214] width 841 height 165
click at [192, 283] on span "search Buscar Pedido" at bounding box center [173, 278] width 67 height 9
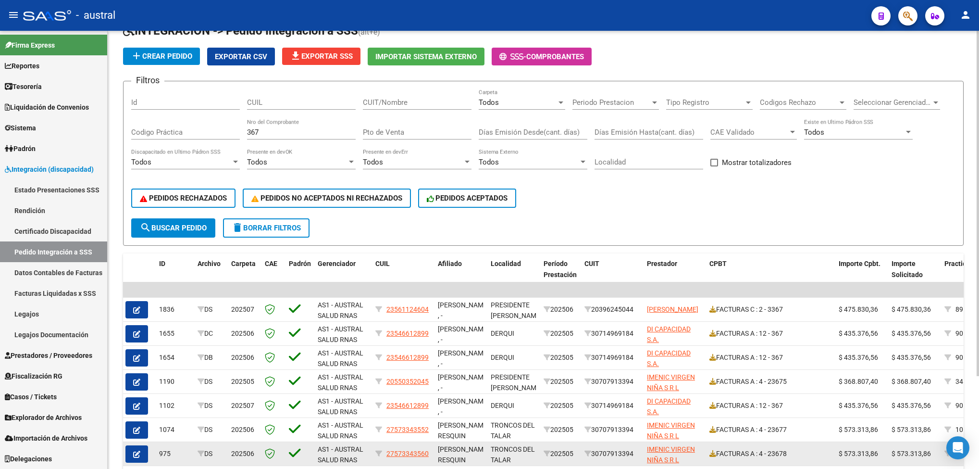
scroll to position [117, 0]
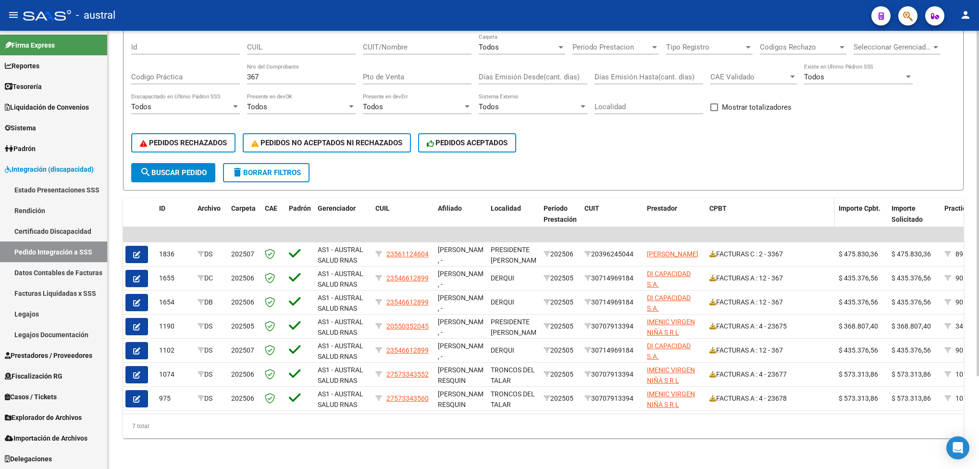
click at [723, 204] on span "CPBT" at bounding box center [717, 208] width 17 height 8
